Goal: Check status: Check status

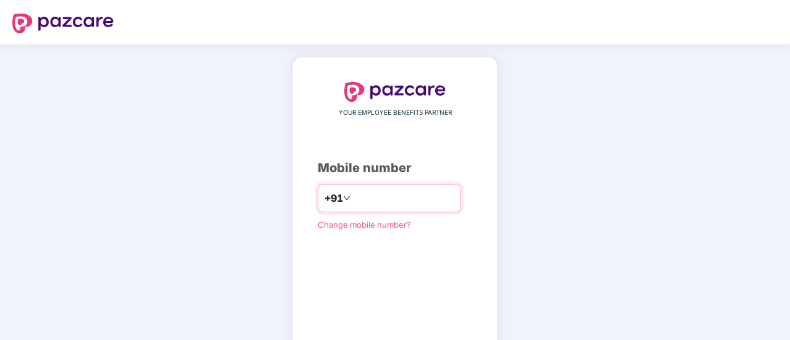
type input "**********"
click at [323, 290] on div "**********" at bounding box center [395, 226] width 154 height 289
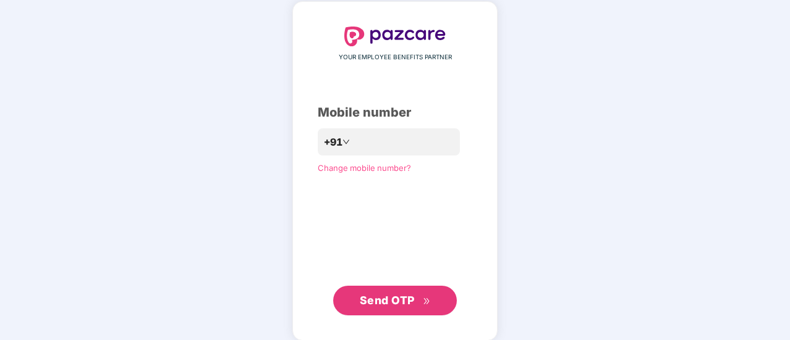
scroll to position [67, 0]
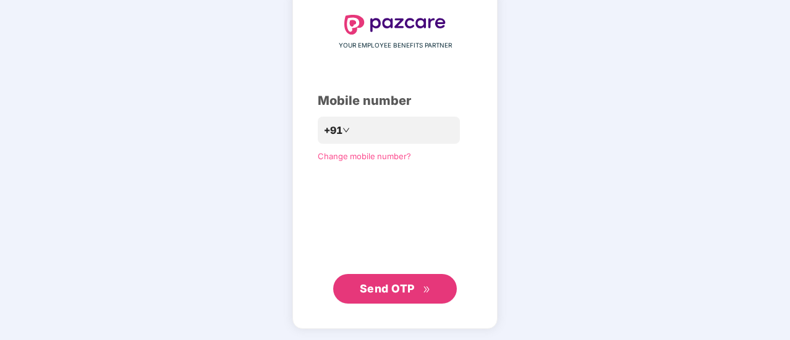
click at [377, 285] on span "Send OTP" at bounding box center [387, 288] width 55 height 13
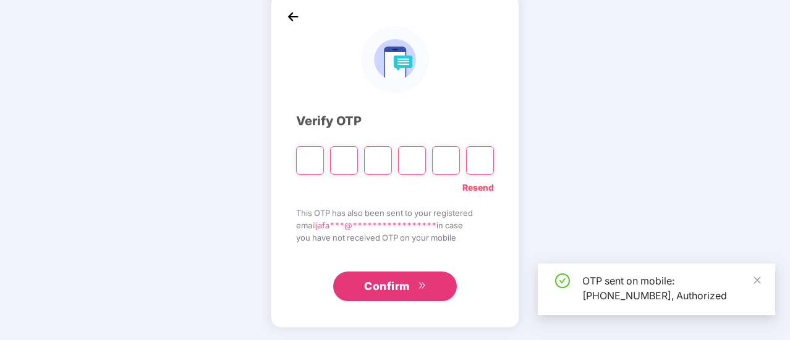
scroll to position [62, 0]
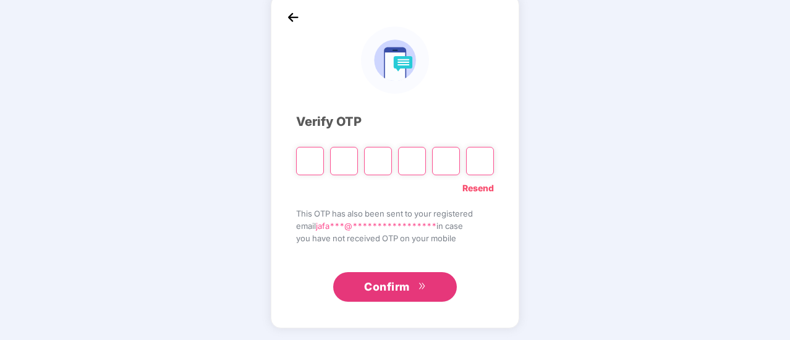
type input "*"
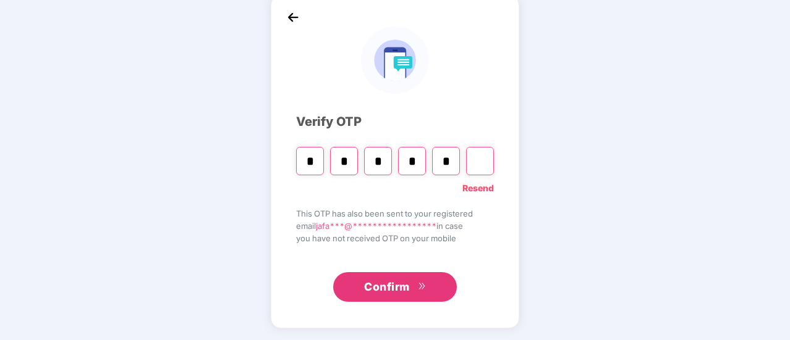
type input "*"
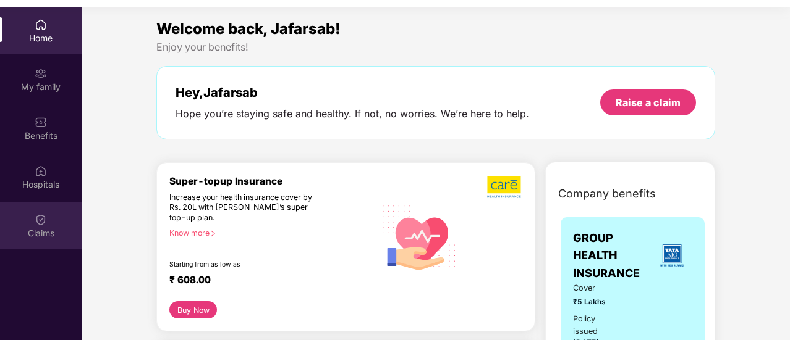
click at [40, 224] on img at bounding box center [41, 220] width 12 height 12
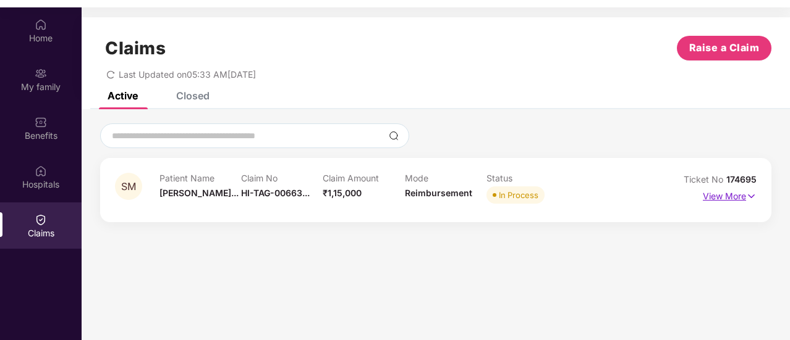
click at [707, 196] on p "View More" at bounding box center [729, 195] width 54 height 17
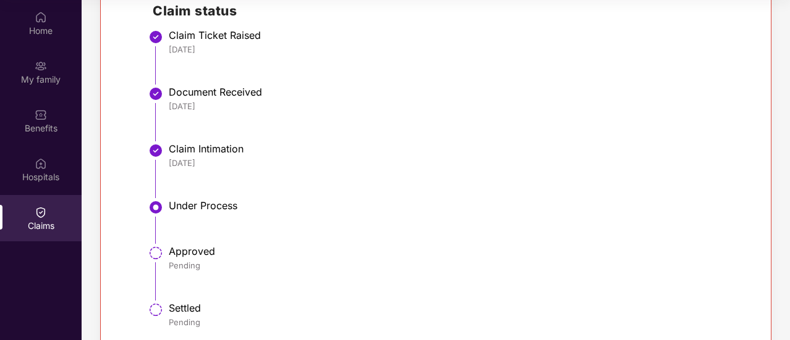
scroll to position [327, 0]
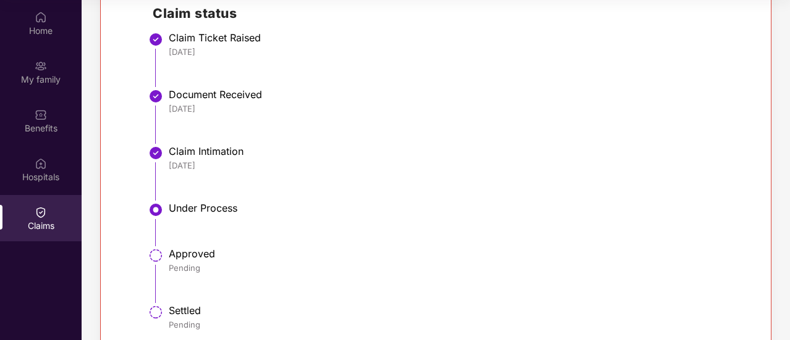
click at [213, 207] on div "Under Process" at bounding box center [456, 208] width 575 height 12
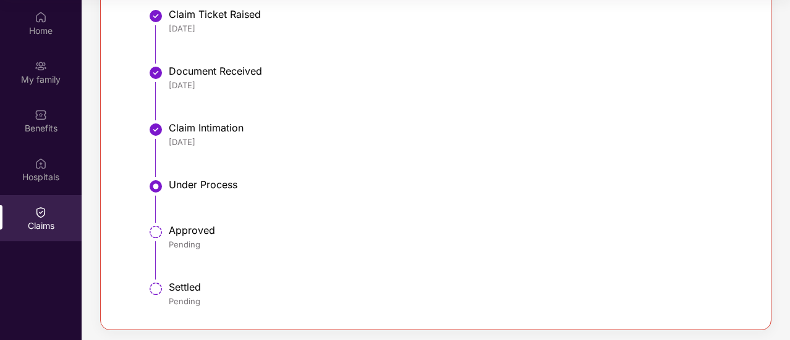
click at [281, 250] on div "Approved Pending" at bounding box center [456, 237] width 575 height 26
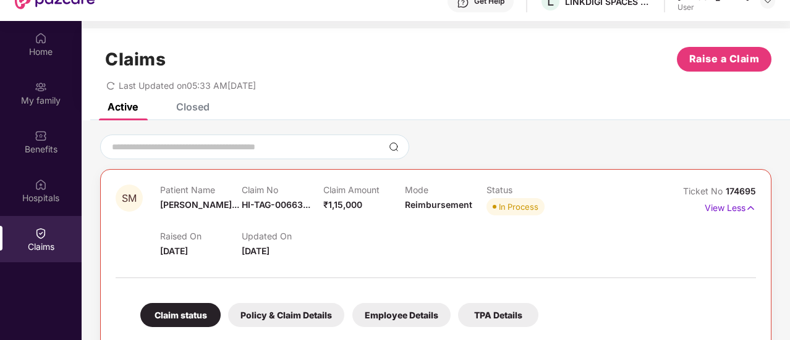
scroll to position [0, 0]
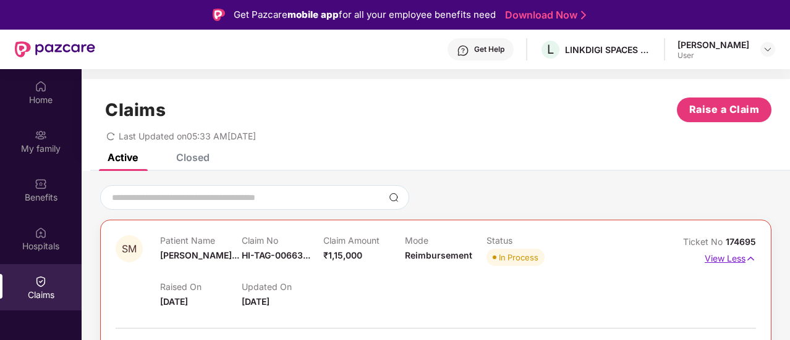
click at [719, 260] on p "View Less" at bounding box center [729, 257] width 51 height 17
